Goal: Task Accomplishment & Management: Complete application form

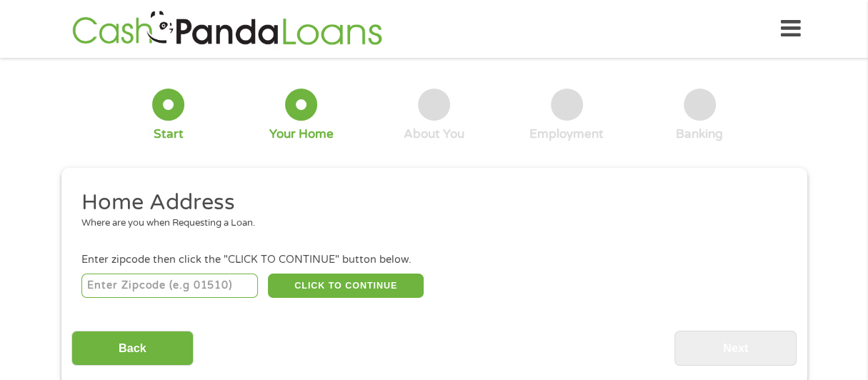
click at [175, 291] on input "number" at bounding box center [169, 285] width 176 height 24
type input "90503"
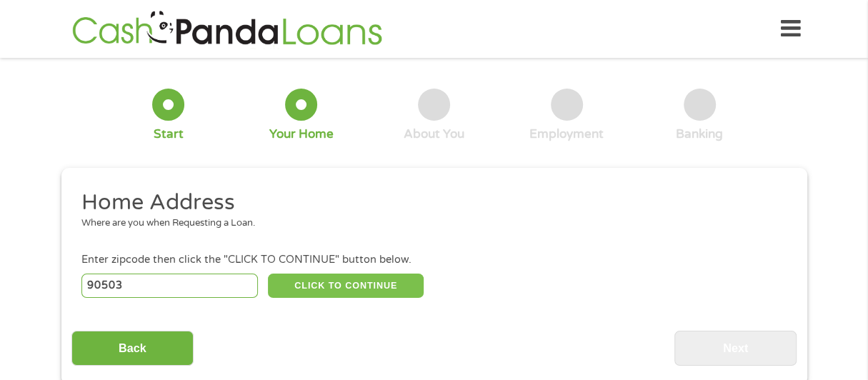
click at [331, 286] on button "CLICK TO CONTINUE" at bounding box center [346, 285] width 156 height 24
type input "90503"
type input "Torrance"
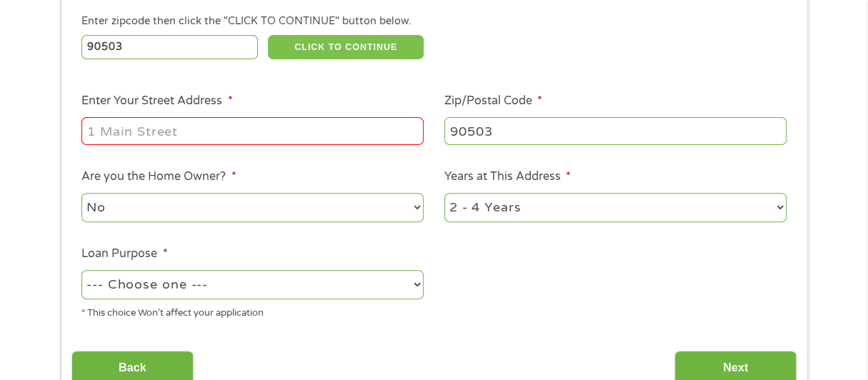
scroll to position [236, 0]
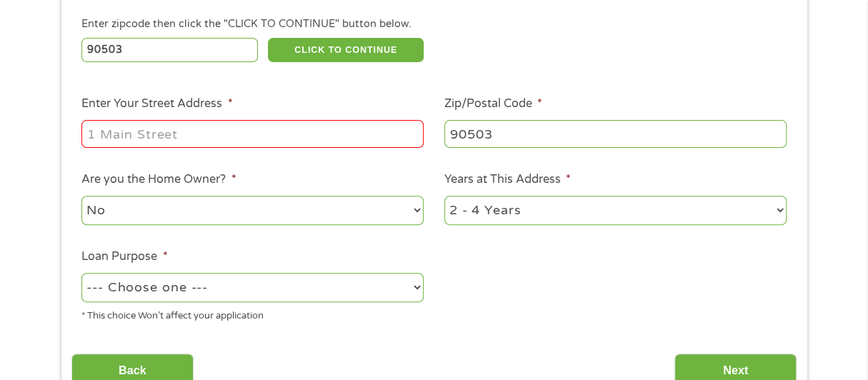
click at [154, 139] on input "Enter Your Street Address *" at bounding box center [252, 133] width 342 height 27
type input "[STREET_ADDRESS]"
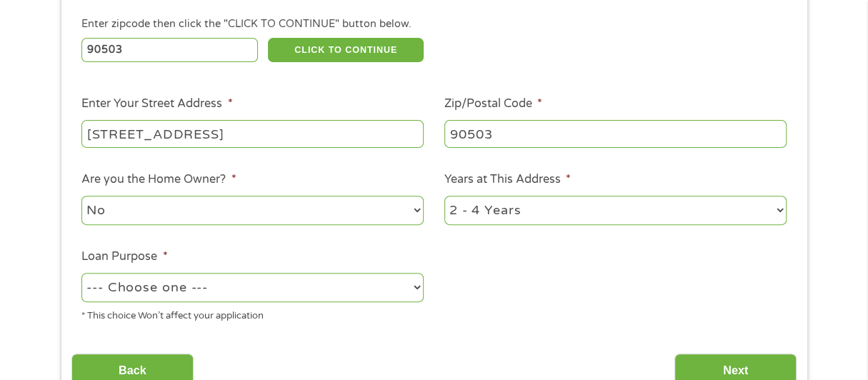
click at [238, 289] on select "--- Choose one --- Pay Bills Debt Consolidation Home Improvement Major Purchase…" at bounding box center [252, 287] width 342 height 29
select select "shorttermcash"
click at [81, 273] on select "--- Choose one --- Pay Bills Debt Consolidation Home Improvement Major Purchase…" at bounding box center [252, 287] width 342 height 29
click at [774, 371] on input "Next" at bounding box center [735, 370] width 122 height 35
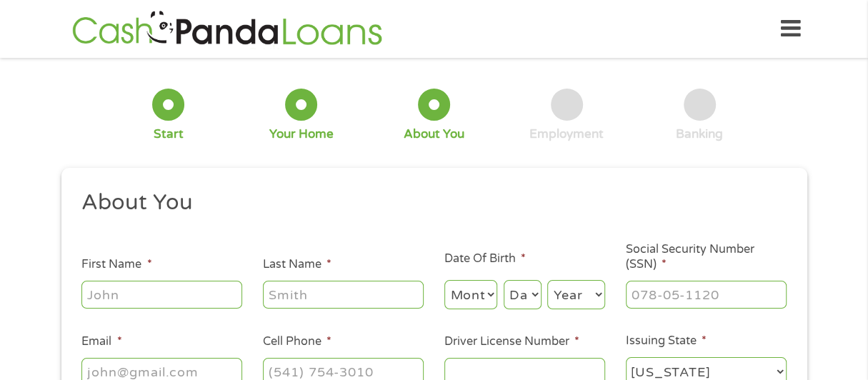
click at [133, 296] on input "First Name *" at bounding box center [161, 294] width 161 height 27
type input "[PERSON_NAME]"
type input "[PERSON_NAME][EMAIL_ADDRESS][DOMAIN_NAME]"
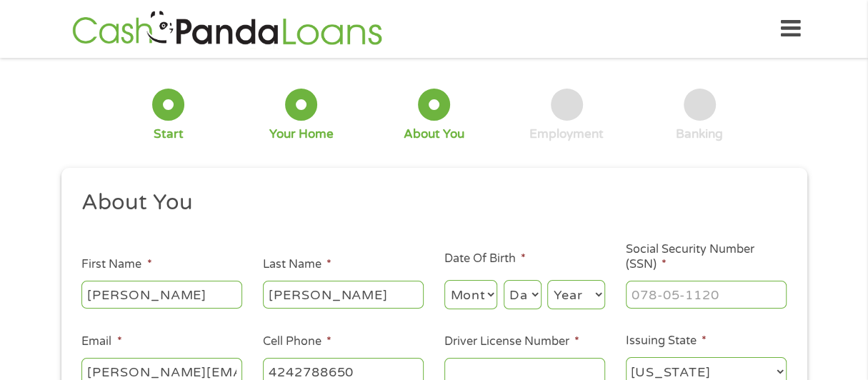
type input "[PHONE_NUMBER]"
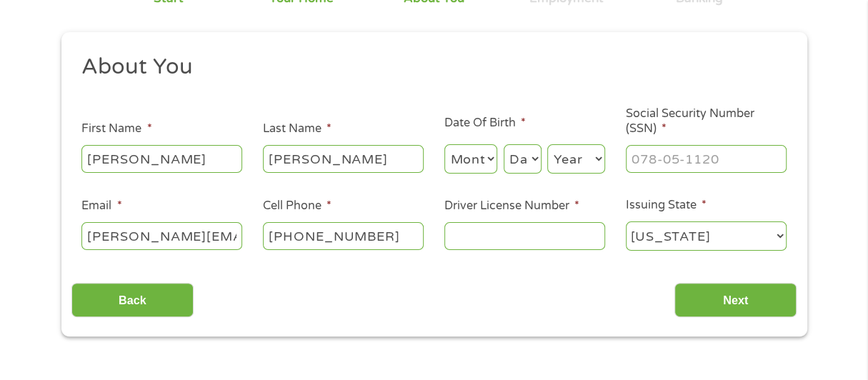
scroll to position [138, 0]
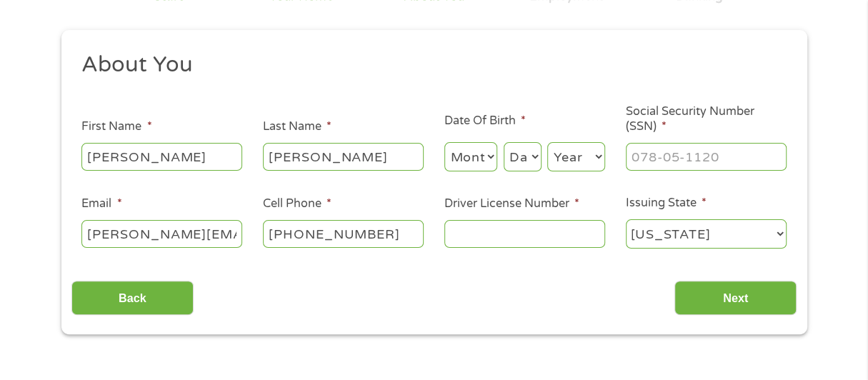
click at [488, 164] on select "Month 1 2 3 4 5 6 7 8 9 10 11 12" at bounding box center [471, 156] width 54 height 29
select select "4"
click at [444, 143] on select "Month 1 2 3 4 5 6 7 8 9 10 11 12" at bounding box center [471, 156] width 54 height 29
click at [536, 165] on select "Day 1 2 3 4 5 6 7 8 9 10 11 12 13 14 15 16 17 18 19 20 21 22 23 24 25 26 27 28 …" at bounding box center [522, 156] width 38 height 29
select select "5"
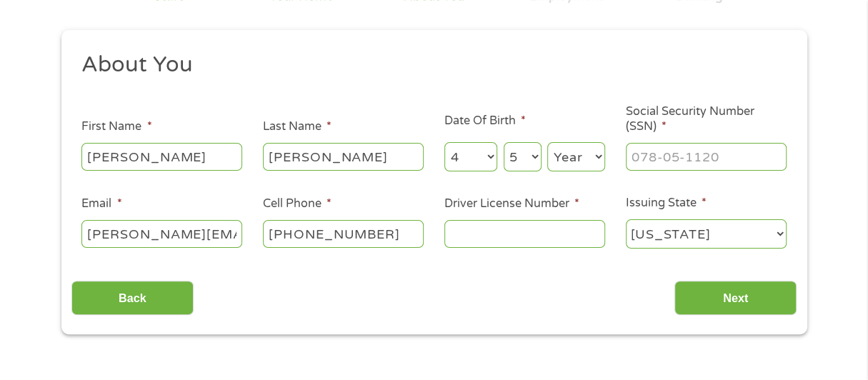
click at [503, 143] on select "Day 1 2 3 4 5 6 7 8 9 10 11 12 13 14 15 16 17 18 19 20 21 22 23 24 25 26 27 28 …" at bounding box center [522, 156] width 38 height 29
click at [574, 154] on select "Year [DATE] 2006 2005 2004 2003 2002 2001 2000 1999 1998 1997 1996 1995 1994 19…" at bounding box center [576, 156] width 58 height 29
select select "1961"
click at [547, 143] on select "Year [DATE] 2006 2005 2004 2003 2002 2001 2000 1999 1998 1997 1996 1995 1994 19…" at bounding box center [576, 156] width 58 height 29
click at [655, 158] on input "___-__-____" at bounding box center [705, 156] width 161 height 27
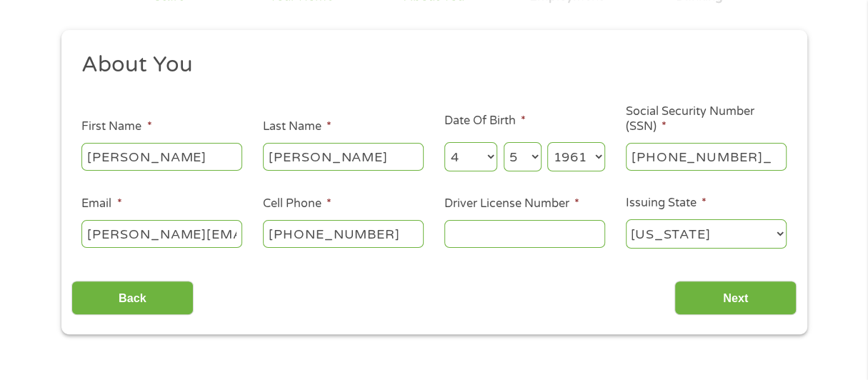
type input "464-31-4746"
click at [529, 241] on input "Driver License Number *" at bounding box center [524, 233] width 161 height 27
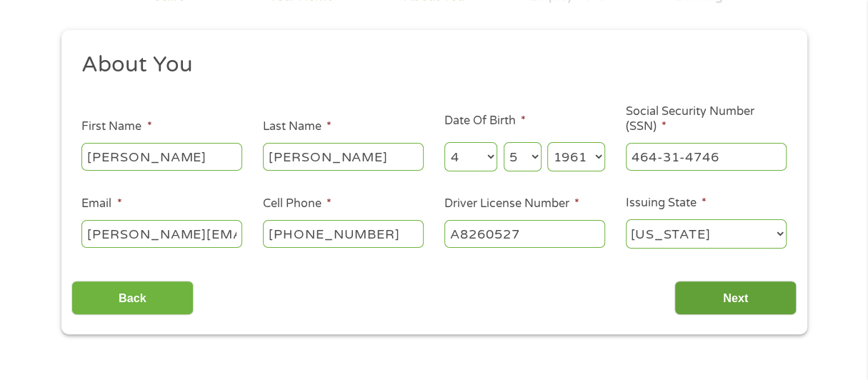
type input "A8260527"
click at [735, 304] on input "Next" at bounding box center [735, 298] width 122 height 35
click at [733, 298] on input "Next" at bounding box center [735, 298] width 122 height 35
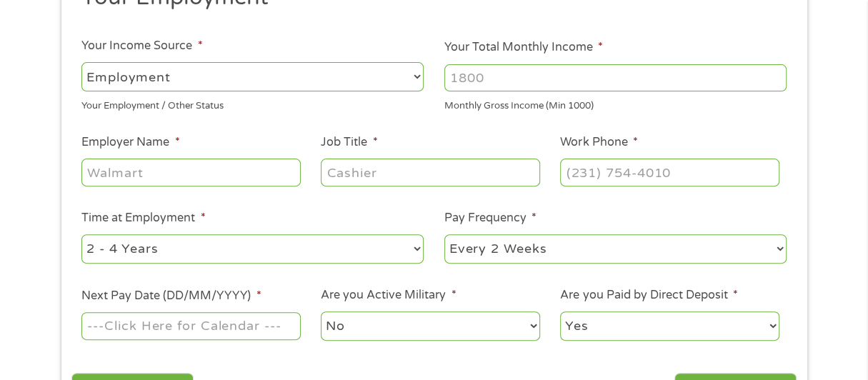
scroll to position [210, 0]
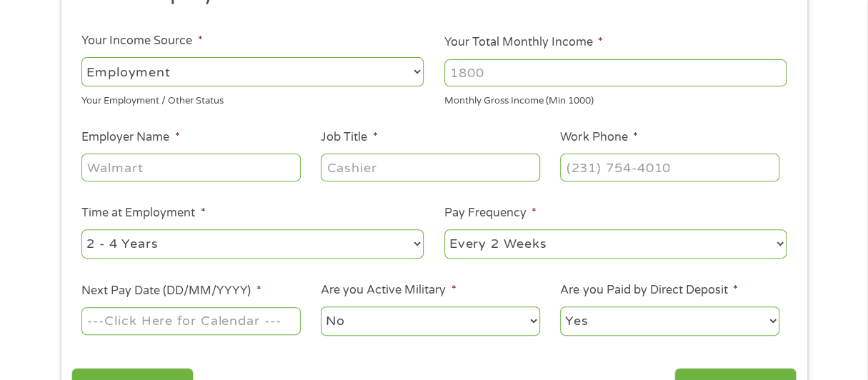
click at [482, 69] on input "Your Total Monthly Income *" at bounding box center [615, 72] width 342 height 27
type input "2500"
click at [218, 171] on input "Employer Name *" at bounding box center [190, 167] width 218 height 27
type input "[PERSON_NAME] Electronic Fuels"
type input "Sales"
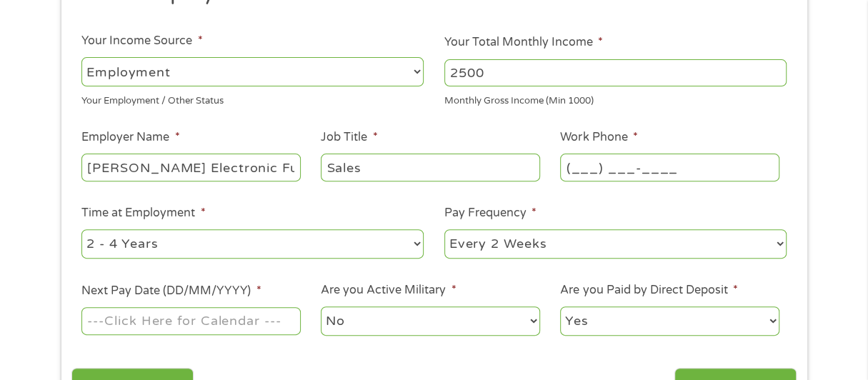
click at [613, 170] on input "(___) ___-____" at bounding box center [669, 167] width 218 height 27
drag, startPoint x: 678, startPoint y: 164, endPoint x: 337, endPoint y: 173, distance: 341.4
click at [337, 173] on ul "Your Employment Your Income Source * --- Choose one --- Employment [DEMOGRAPHIC…" at bounding box center [433, 164] width 725 height 370
type input "[PHONE_NUMBER]"
click at [200, 321] on input "Next Pay Date (DD/MM/YYYY) *" at bounding box center [190, 320] width 218 height 27
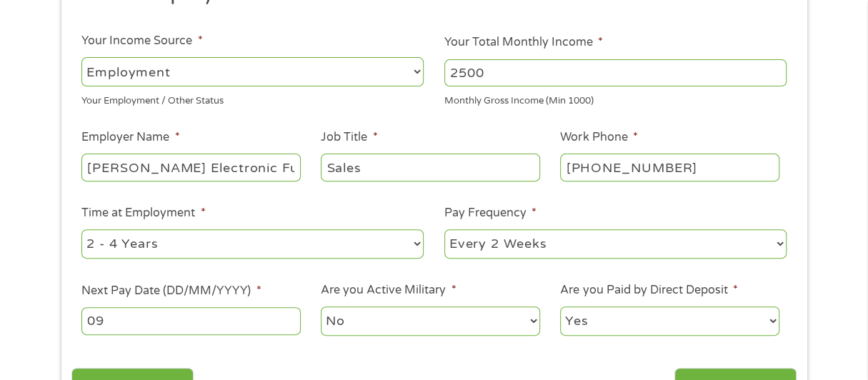
type input "0"
click at [105, 319] on input "10012025" at bounding box center [190, 320] width 218 height 27
click at [126, 321] on input "10/012025" at bounding box center [190, 320] width 218 height 27
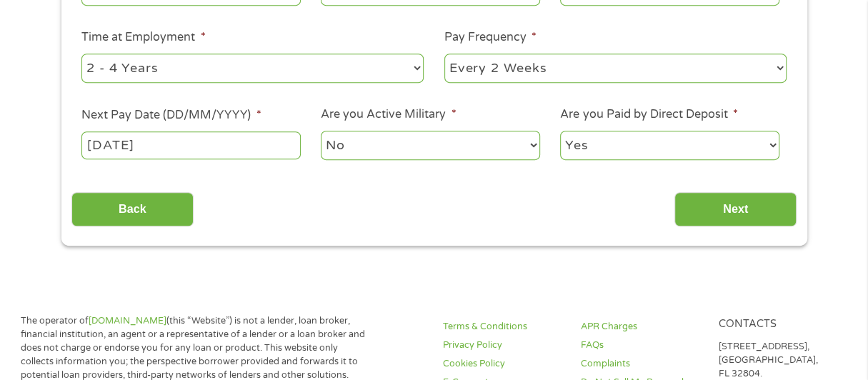
scroll to position [428, 0]
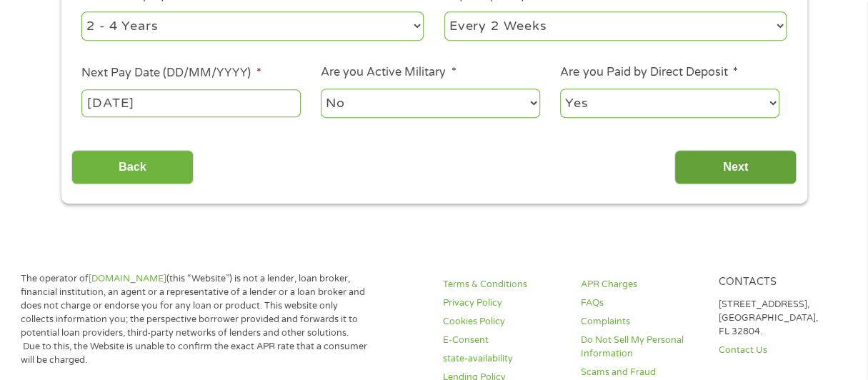
type input "[DATE]"
click at [756, 166] on input "Next" at bounding box center [735, 167] width 122 height 35
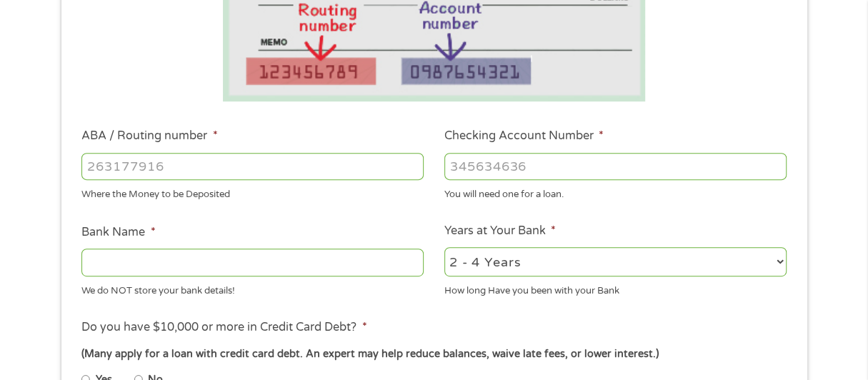
scroll to position [360, 0]
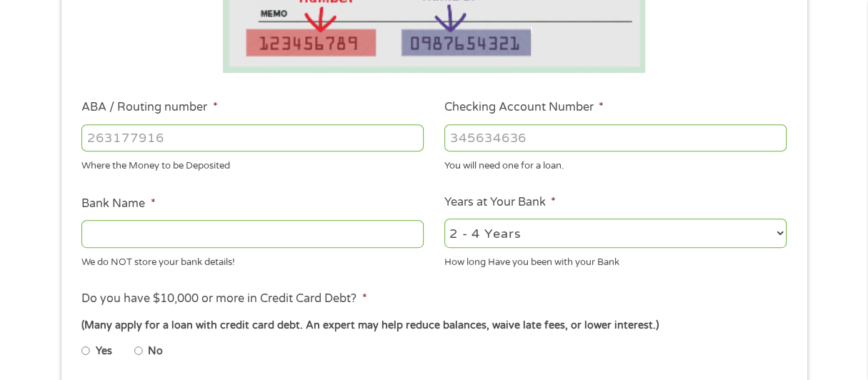
click at [197, 134] on input "ABA / Routing number *" at bounding box center [252, 137] width 342 height 27
type input "121000358"
type input "BANK OF AMERICA NA"
type input "121000358"
click at [454, 131] on input "Checking Account Number *" at bounding box center [615, 137] width 342 height 27
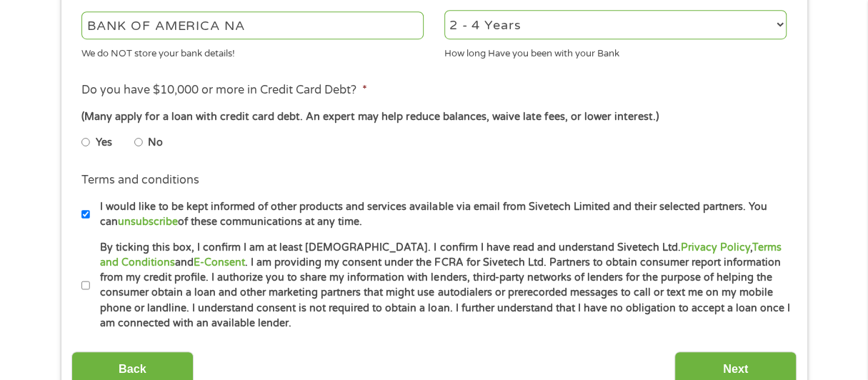
scroll to position [571, 0]
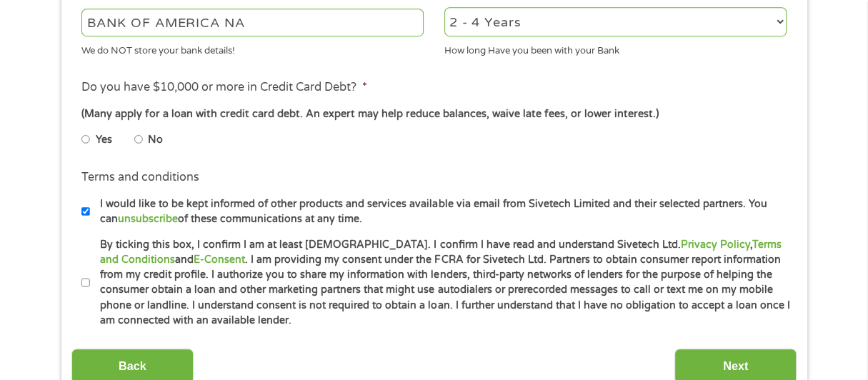
click at [139, 139] on input "No" at bounding box center [138, 139] width 9 height 23
radio input "true"
click at [80, 283] on li "Terms and conditions * By ticking this box, I confirm I am at least [DEMOGRAPHI…" at bounding box center [433, 282] width 725 height 91
click at [89, 281] on li "By ticking this box, I confirm I am at least [DEMOGRAPHIC_DATA]. I confirm I ha…" at bounding box center [438, 282] width 715 height 91
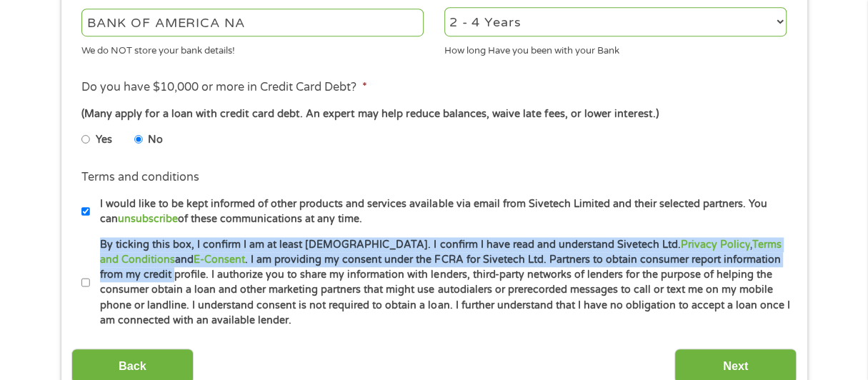
click at [81, 280] on input "By ticking this box, I confirm I am at least [DEMOGRAPHIC_DATA]. I confirm I ha…" at bounding box center [85, 282] width 9 height 23
checkbox input "true"
click at [720, 361] on input "Next" at bounding box center [735, 365] width 122 height 35
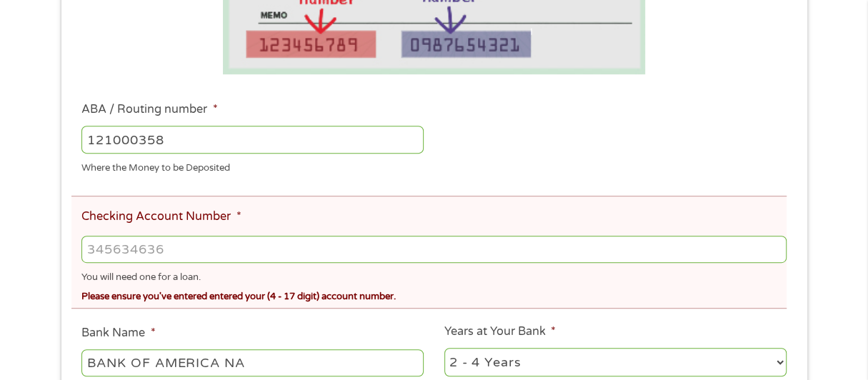
scroll to position [451, 0]
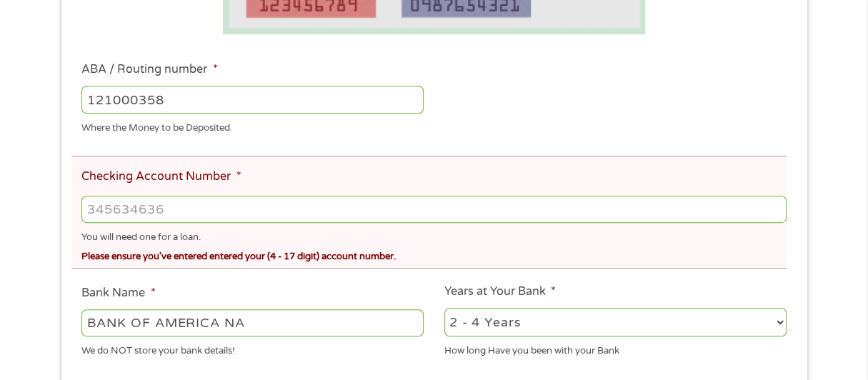
click at [176, 206] on input "Checking Account Number *" at bounding box center [433, 209] width 704 height 27
type input "325204990510"
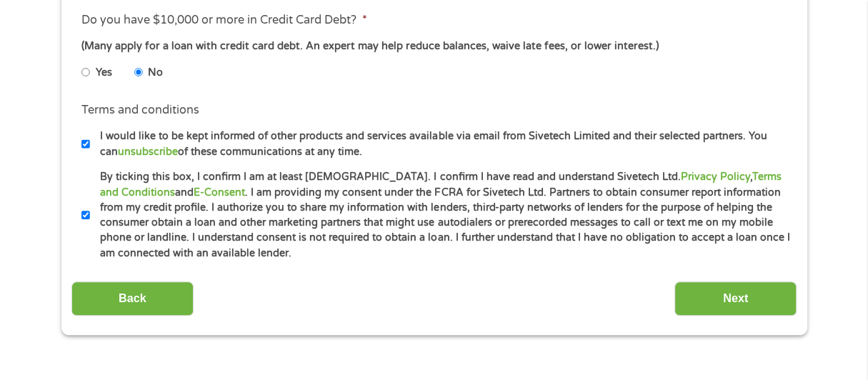
scroll to position [931, 0]
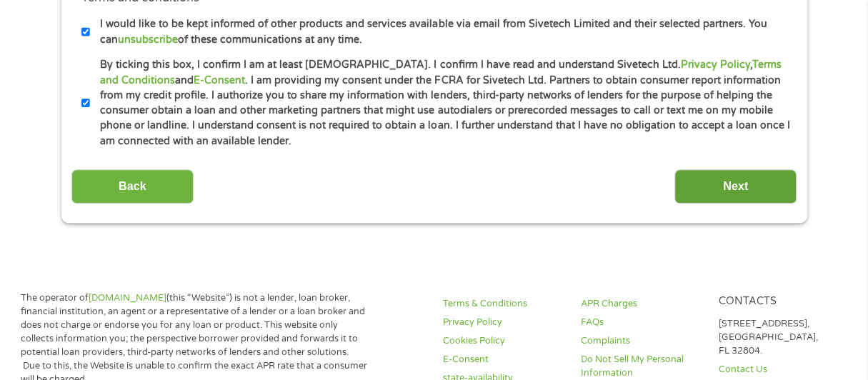
click at [700, 179] on input "Next" at bounding box center [735, 186] width 122 height 35
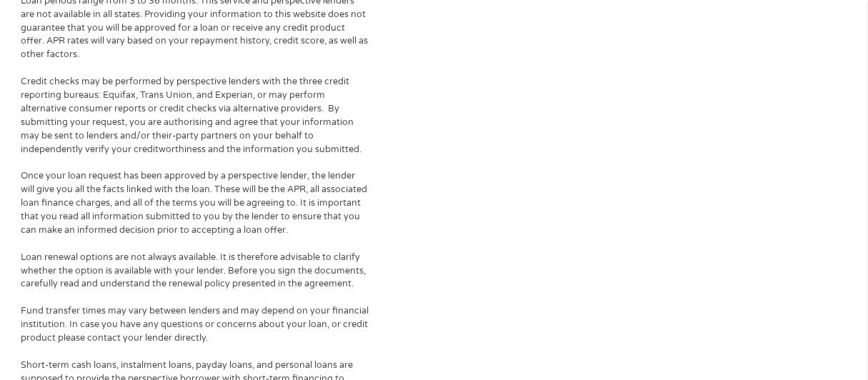
scroll to position [0, 0]
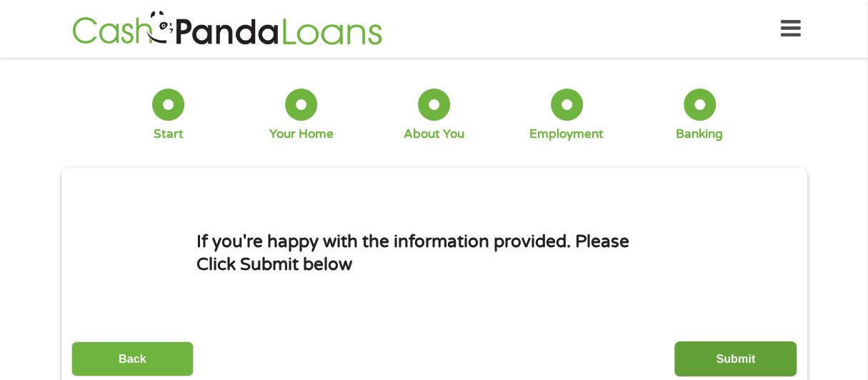
click at [708, 356] on input "Submit" at bounding box center [735, 358] width 122 height 35
